Goal: Information Seeking & Learning: Learn about a topic

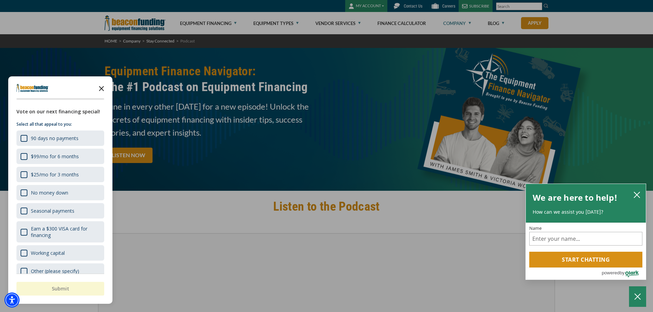
click at [102, 89] on polygon "Close the survey" at bounding box center [101, 88] width 5 height 5
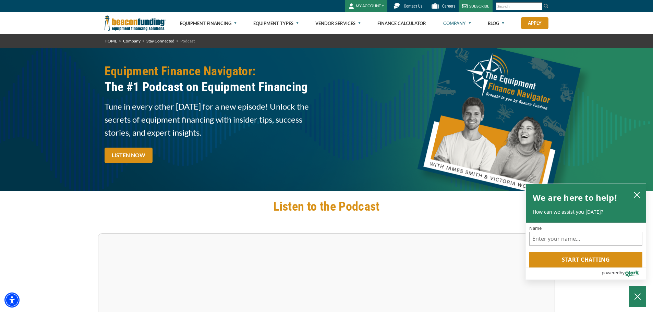
click at [503, 6] on input "Search" at bounding box center [519, 6] width 46 height 8
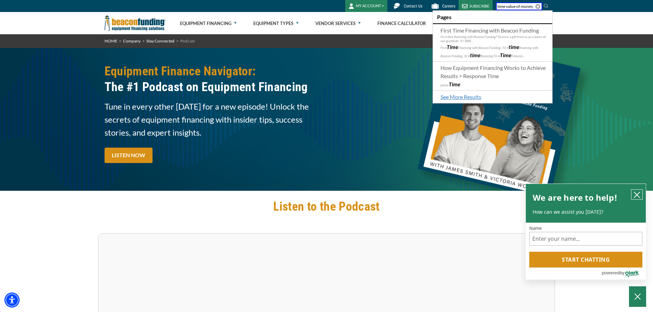
click at [638, 193] on icon "close chatbox" at bounding box center [636, 194] width 5 height 5
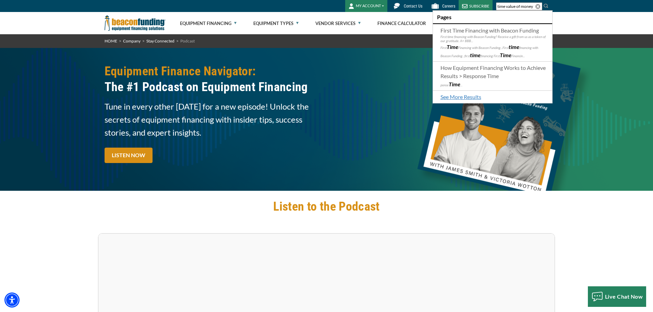
click at [503, 7] on input "time value of money" at bounding box center [519, 6] width 46 height 8
paste input "The Ultimate Guide to Time Value of M"
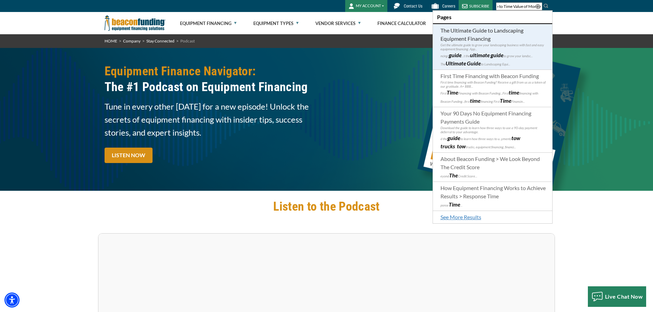
type input "The Ultimate Guide to Time Value of Money"
click at [483, 32] on span "The Ultimate Guide to Landscaping Equipment Financing" at bounding box center [481, 34] width 83 height 15
